Goal: Transaction & Acquisition: Purchase product/service

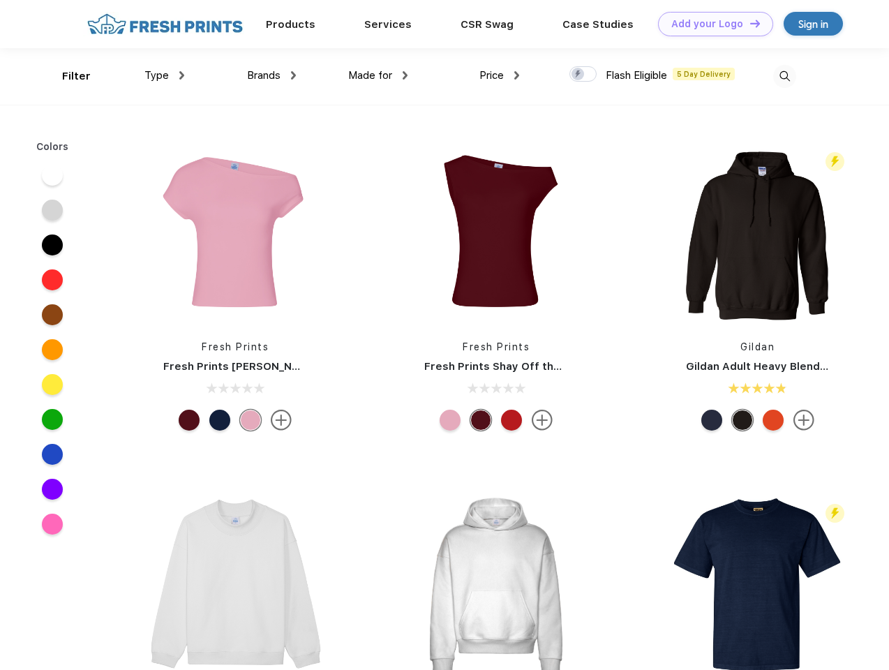
scroll to position [1, 0]
click at [710, 24] on link "Add your Logo Design Tool" at bounding box center [715, 24] width 115 height 24
click at [0, 0] on div "Design Tool" at bounding box center [0, 0] width 0 height 0
click at [749, 23] on link "Add your Logo Design Tool" at bounding box center [715, 24] width 115 height 24
click at [67, 76] on div "Filter" at bounding box center [76, 76] width 29 height 16
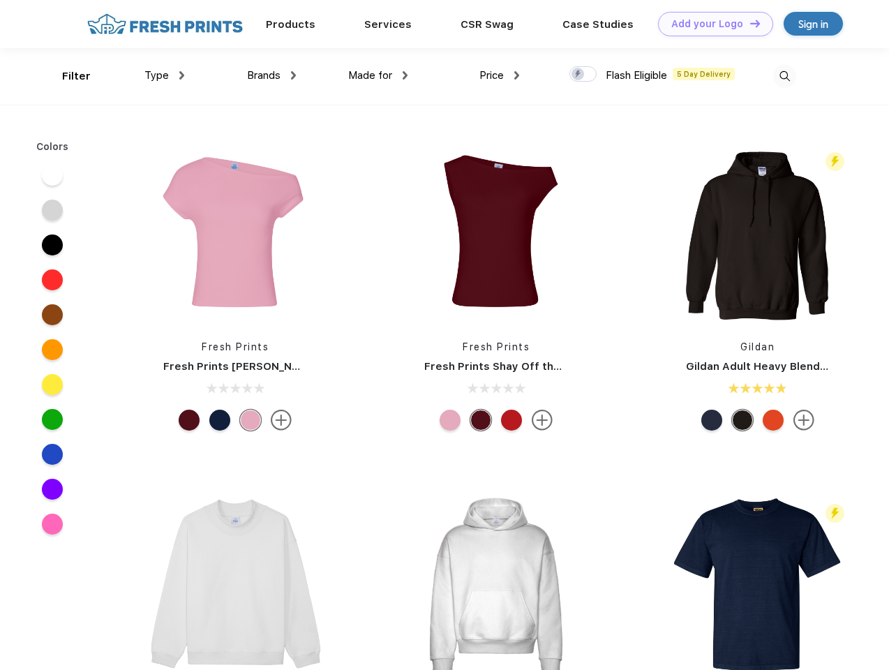
click at [165, 75] on span "Type" at bounding box center [156, 75] width 24 height 13
click at [271, 75] on span "Brands" at bounding box center [263, 75] width 33 height 13
click at [378, 75] on span "Made for" at bounding box center [370, 75] width 44 height 13
click at [500, 75] on span "Price" at bounding box center [491, 75] width 24 height 13
click at [583, 75] on div at bounding box center [582, 73] width 27 height 15
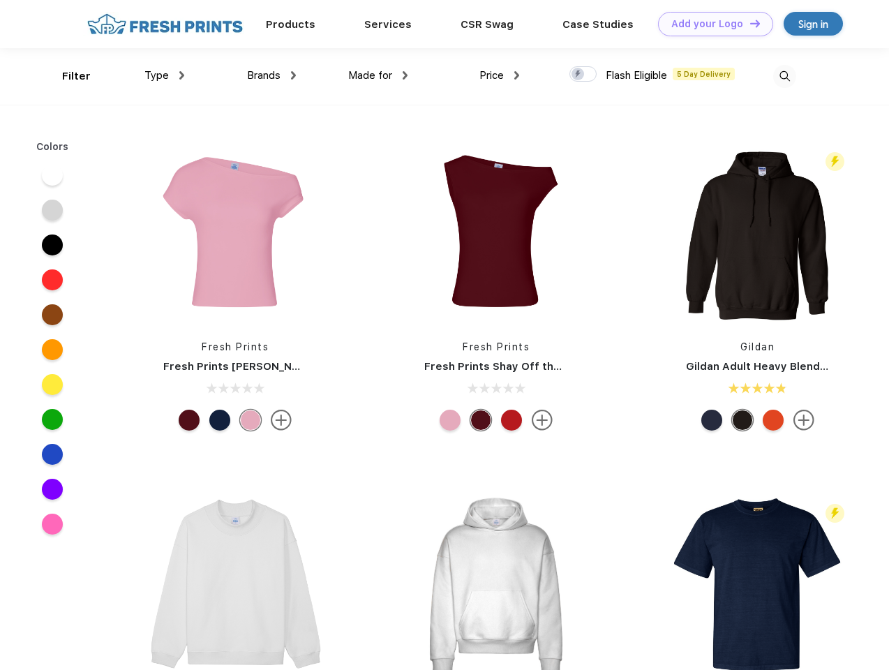
click at [578, 75] on input "checkbox" at bounding box center [573, 70] width 9 height 9
click at [784, 76] on img at bounding box center [784, 76] width 23 height 23
